Goal: Task Accomplishment & Management: Manage account settings

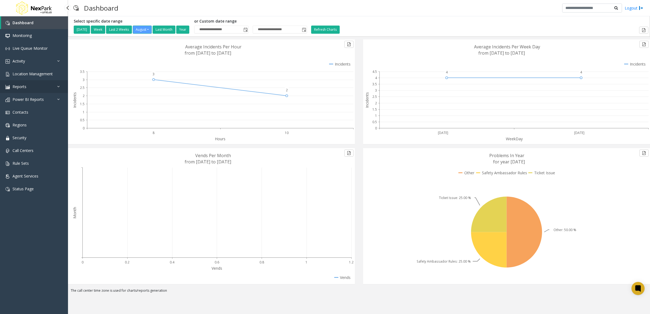
click at [23, 89] on span "Reports" at bounding box center [20, 86] width 14 height 5
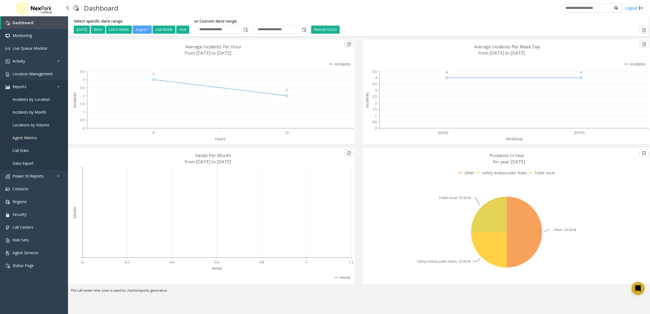
click at [27, 82] on link "Reports" at bounding box center [34, 86] width 68 height 13
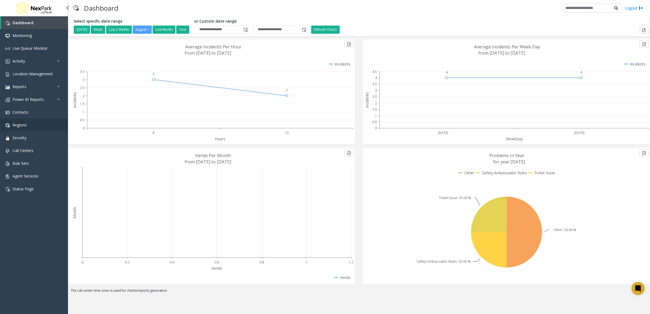
click at [35, 120] on link "Regions" at bounding box center [34, 125] width 68 height 13
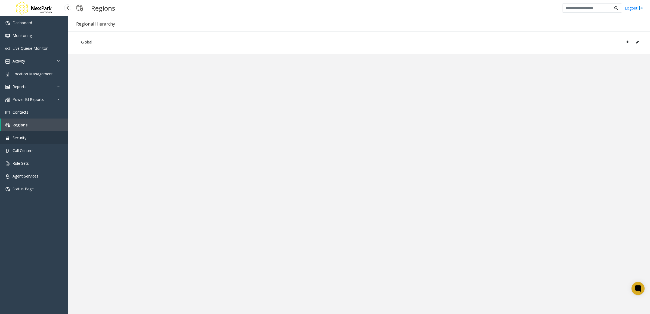
click at [34, 135] on link "Security" at bounding box center [34, 137] width 68 height 13
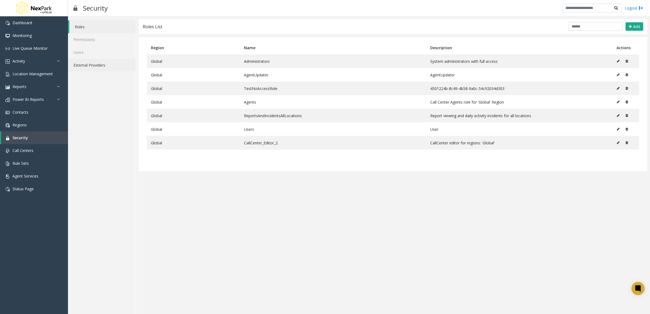
click at [85, 61] on link "External Providers" at bounding box center [102, 65] width 68 height 13
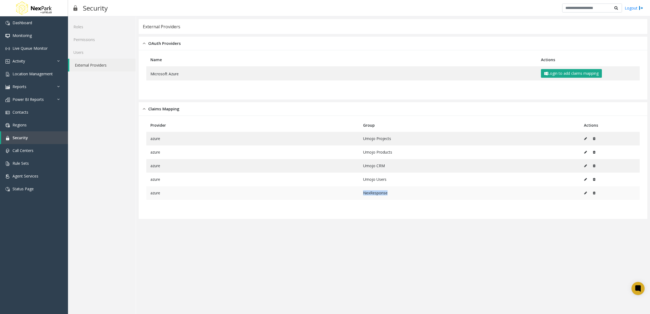
drag, startPoint x: 364, startPoint y: 195, endPoint x: 397, endPoint y: 195, distance: 32.9
click at [397, 195] on td "NexResponse" at bounding box center [469, 193] width 221 height 14
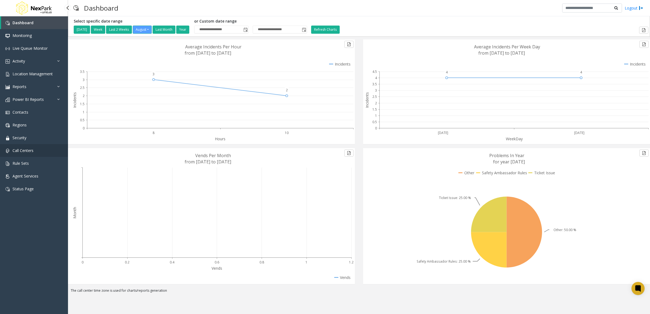
click at [32, 145] on link "Call Centers" at bounding box center [34, 150] width 68 height 13
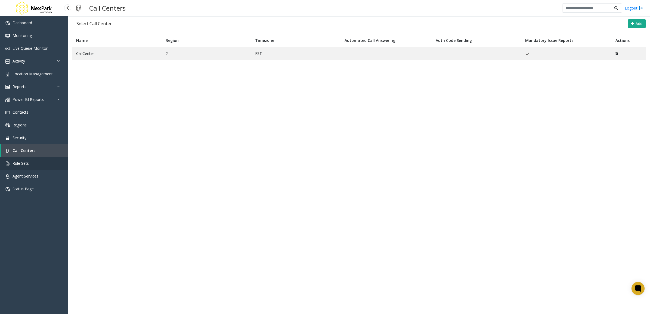
click at [38, 169] on link "Rule Sets" at bounding box center [34, 163] width 68 height 13
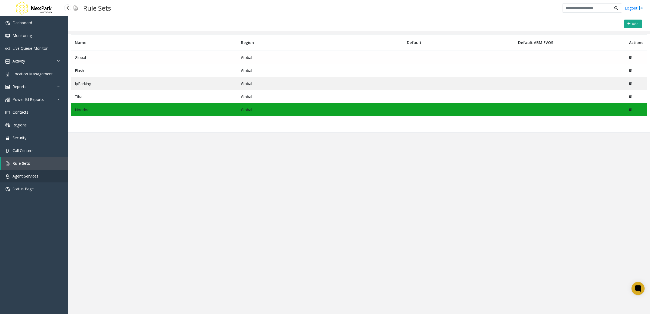
click at [51, 178] on link "Agent Services" at bounding box center [34, 176] width 68 height 13
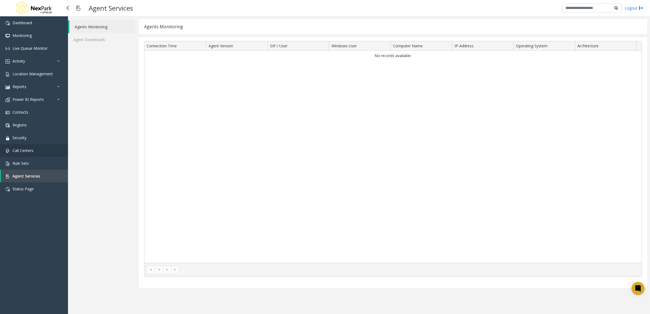
click at [36, 149] on link "Call Centers" at bounding box center [34, 150] width 68 height 13
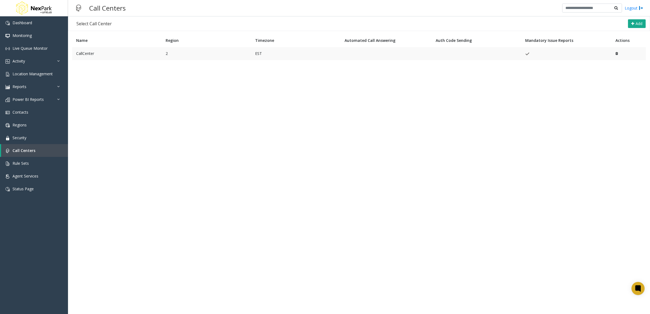
click at [106, 48] on td "CallCenter" at bounding box center [117, 53] width 90 height 13
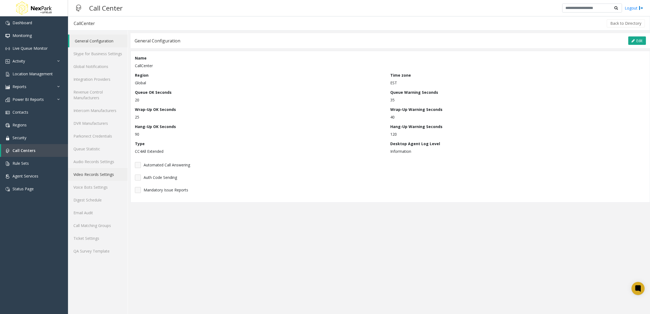
click at [106, 172] on link "Video Records Settings" at bounding box center [98, 174] width 60 height 13
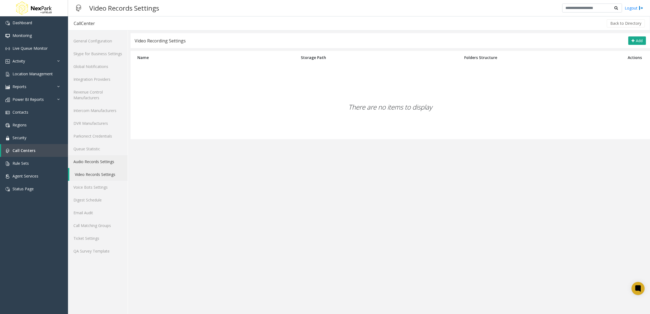
click at [109, 163] on link "Audio Records Settings" at bounding box center [98, 161] width 60 height 13
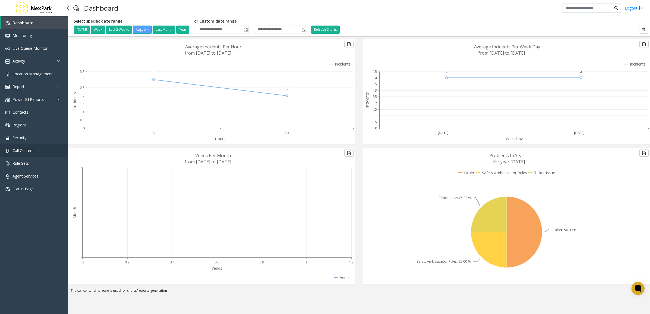
click at [55, 152] on link "Call Centers" at bounding box center [34, 150] width 68 height 13
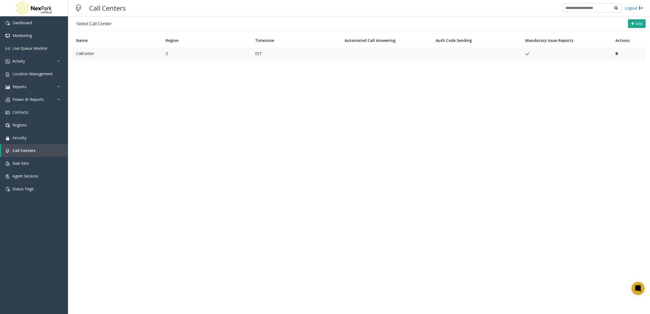
click at [105, 57] on td "CallCenter" at bounding box center [117, 53] width 90 height 13
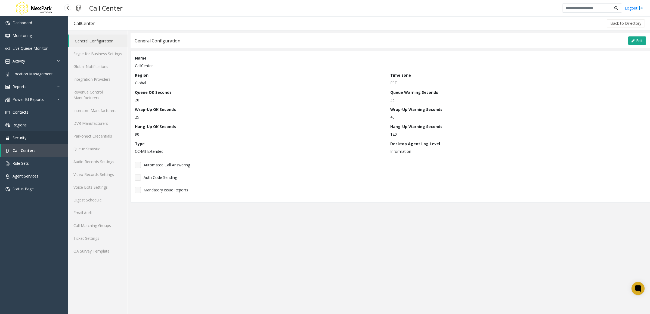
click at [42, 142] on link "Security" at bounding box center [34, 137] width 68 height 13
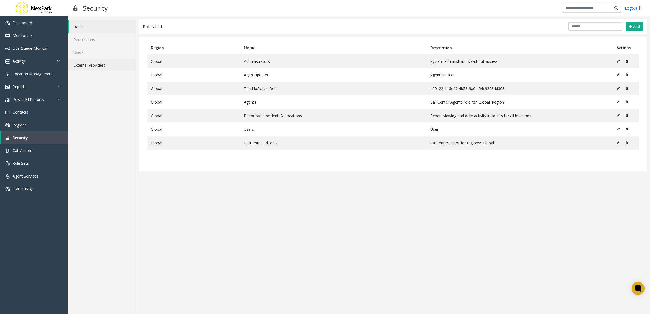
click at [93, 62] on link "External Providers" at bounding box center [102, 65] width 68 height 13
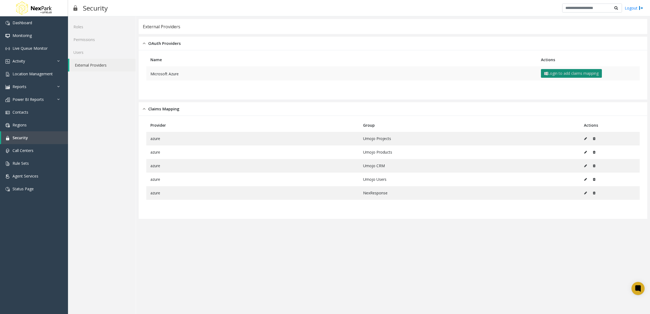
click at [557, 73] on button "Login to add claims mapping" at bounding box center [571, 73] width 61 height 9
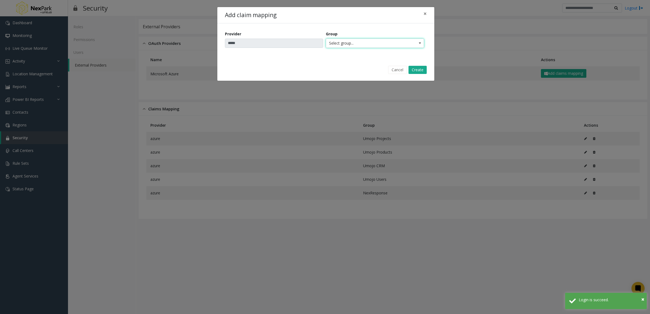
click at [337, 44] on span "Select group..." at bounding box center [365, 43] width 78 height 9
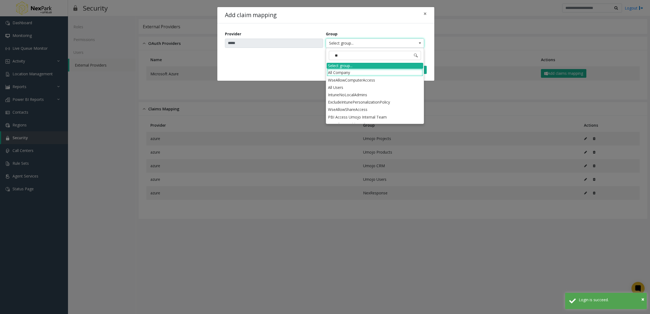
type input "***"
click at [344, 87] on li "All Users" at bounding box center [375, 87] width 97 height 7
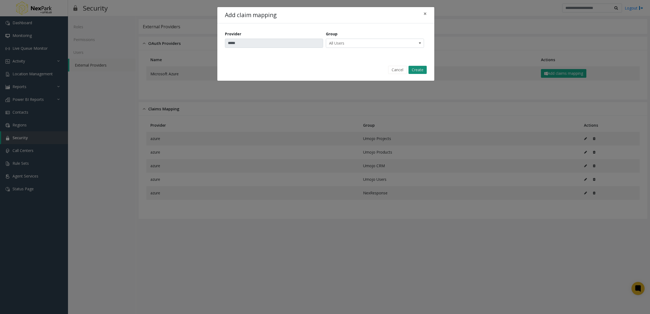
click at [414, 72] on button "Create" at bounding box center [418, 70] width 18 height 8
